Goal: Communication & Community: Answer question/provide support

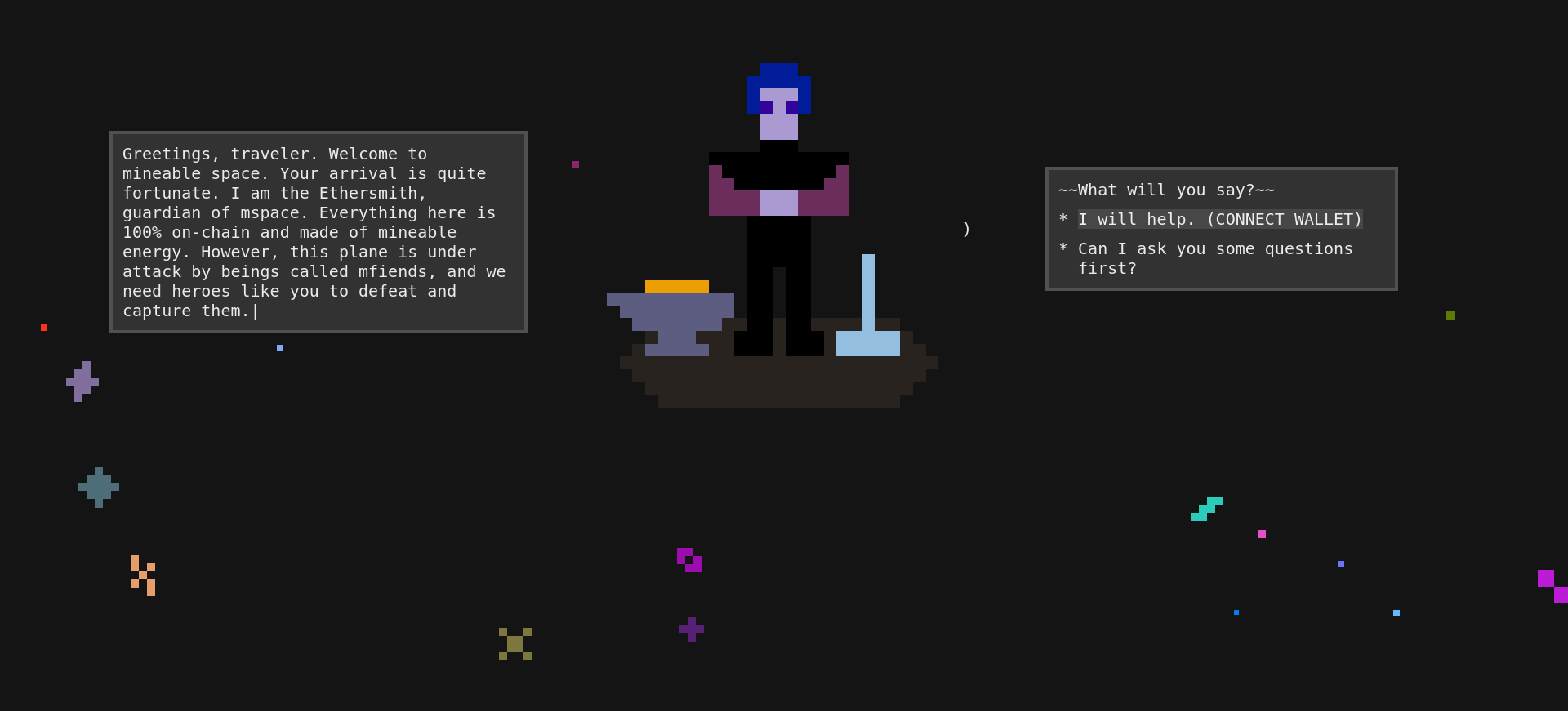
click at [1195, 229] on div "I will help. (CONNECT WALLET)" at bounding box center [1221, 219] width 285 height 19
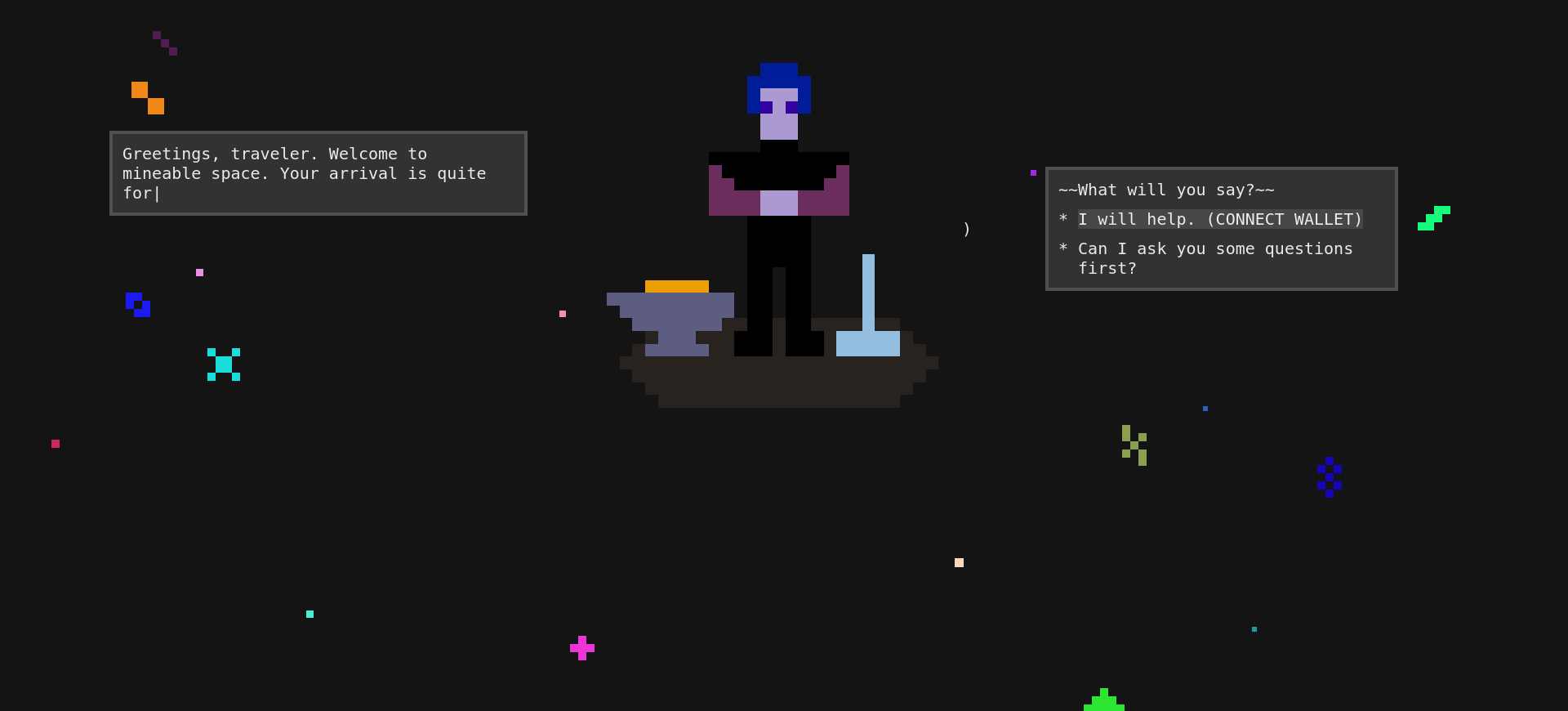
click at [1195, 229] on div "I will help. (CONNECT WALLET)" at bounding box center [1221, 219] width 285 height 19
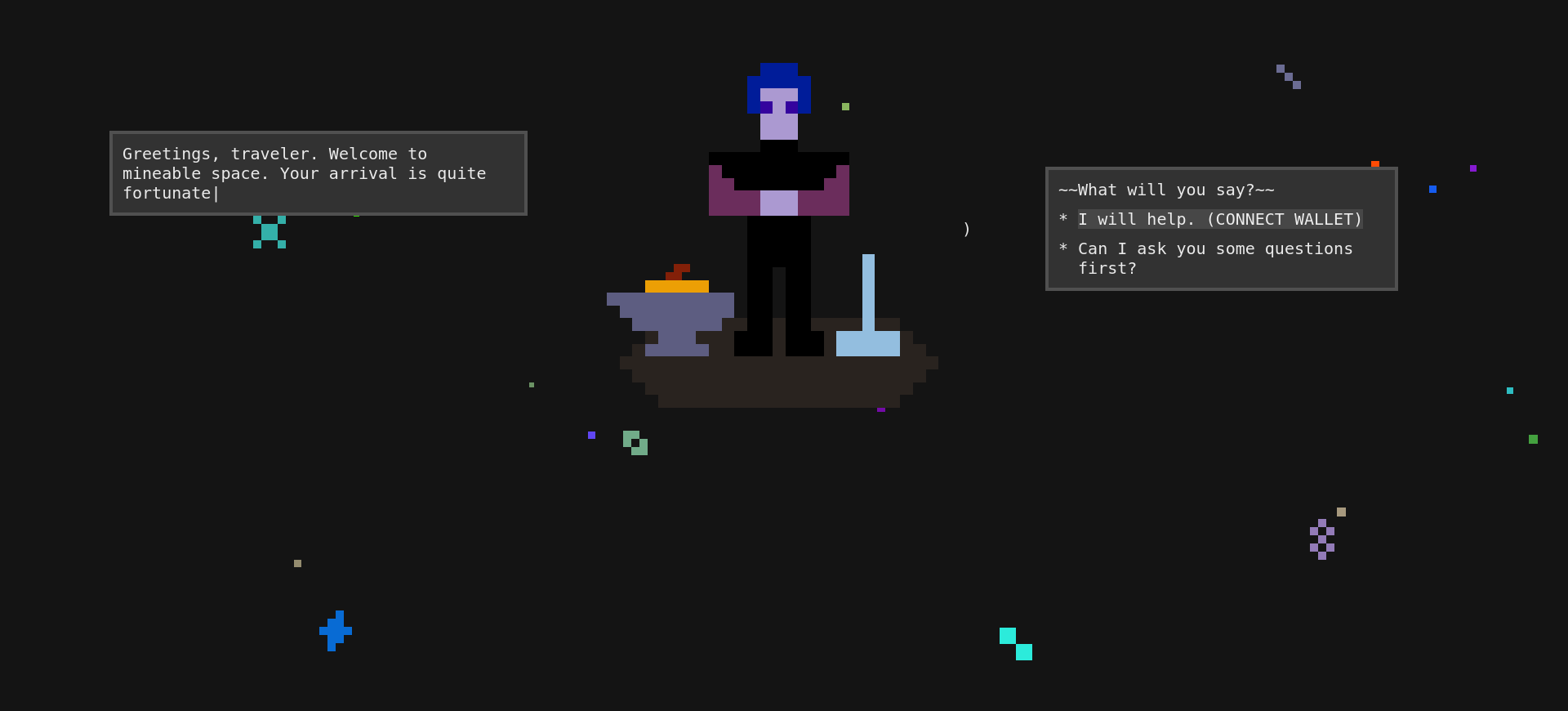
click at [1195, 229] on div "I will help. (CONNECT WALLET)" at bounding box center [1221, 219] width 285 height 19
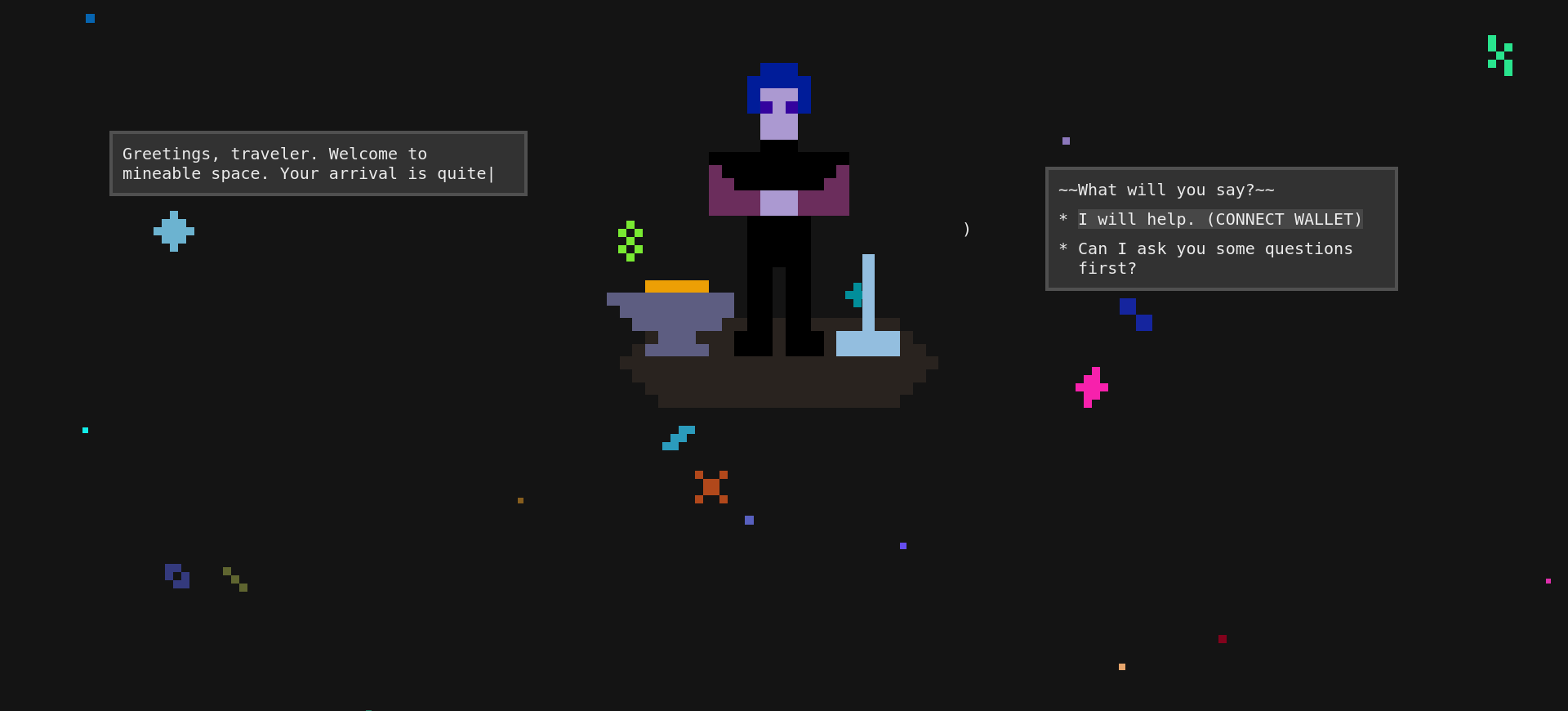
click at [1195, 229] on div "I will help. (CONNECT WALLET)" at bounding box center [1221, 219] width 285 height 19
